Goal: Unclear

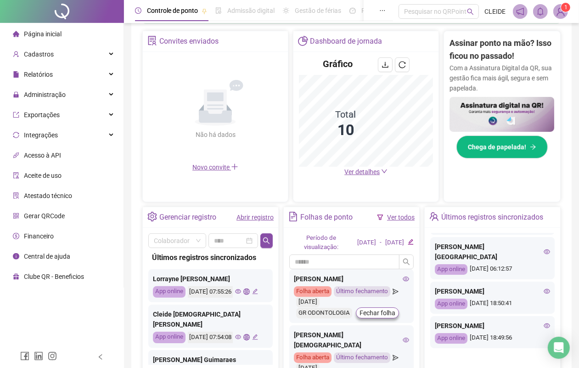
scroll to position [57, 0]
